Goal: Task Accomplishment & Management: Manage account settings

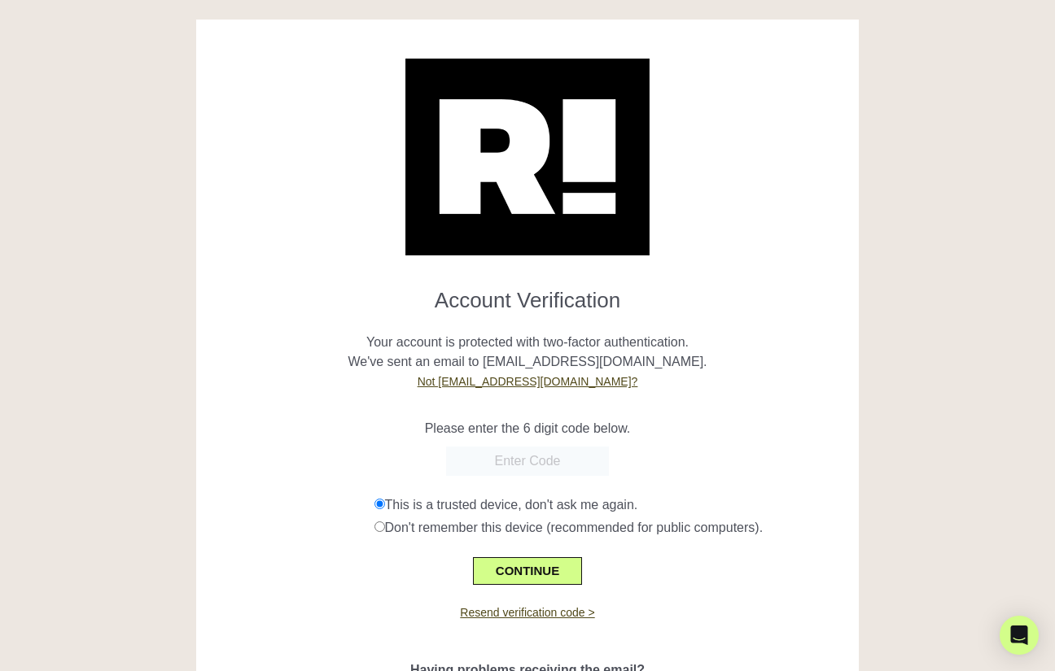
paste input "024650"
type input "024650"
click at [516, 562] on button "CONTINUE" at bounding box center [527, 572] width 109 height 28
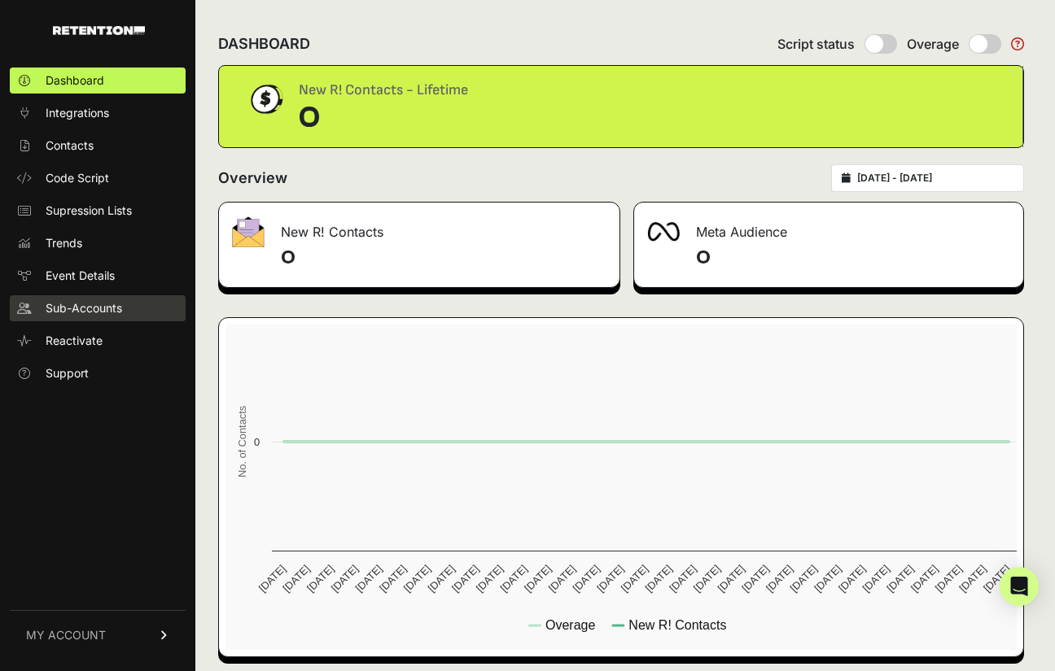
click at [88, 314] on span "Sub-Accounts" at bounding box center [84, 308] width 77 height 16
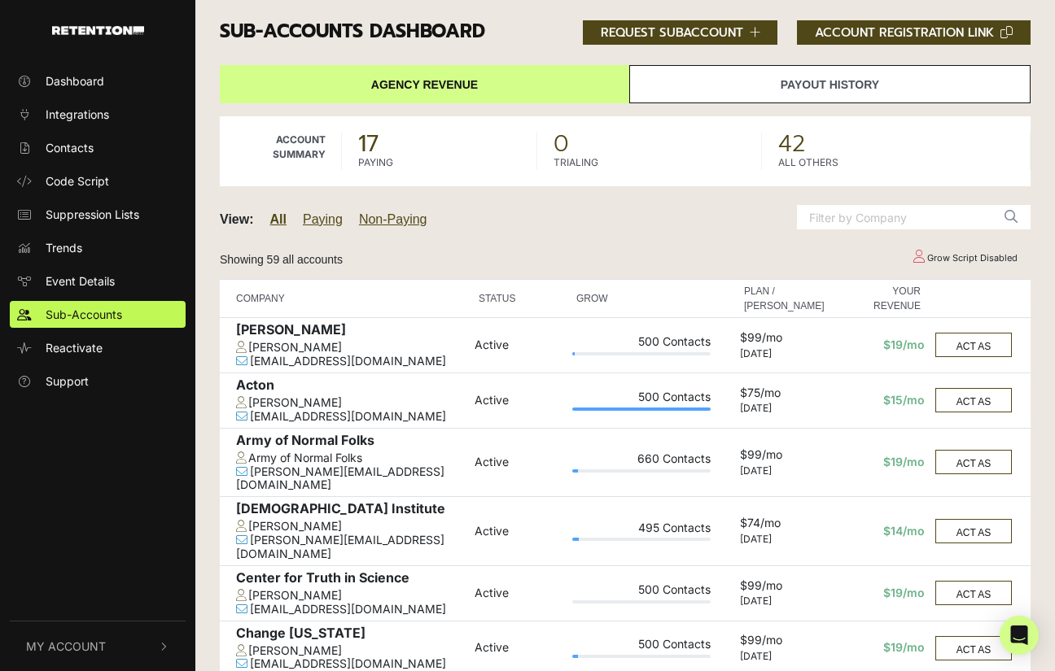
scroll to position [821, 0]
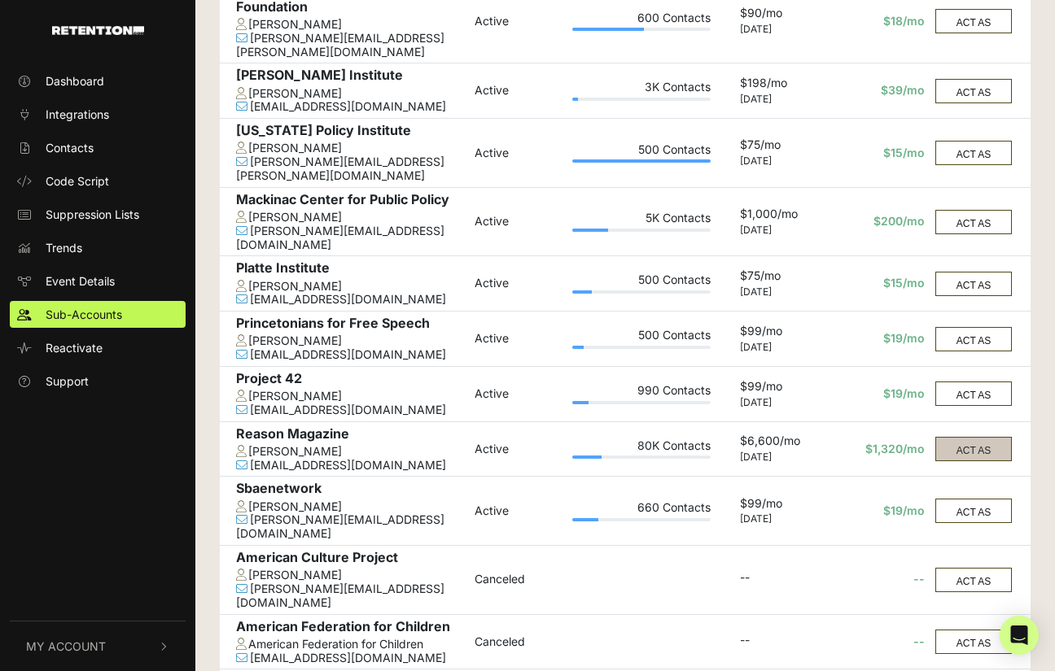
click at [982, 437] on button "ACT AS" at bounding box center [973, 449] width 77 height 24
